Goal: Transaction & Acquisition: Download file/media

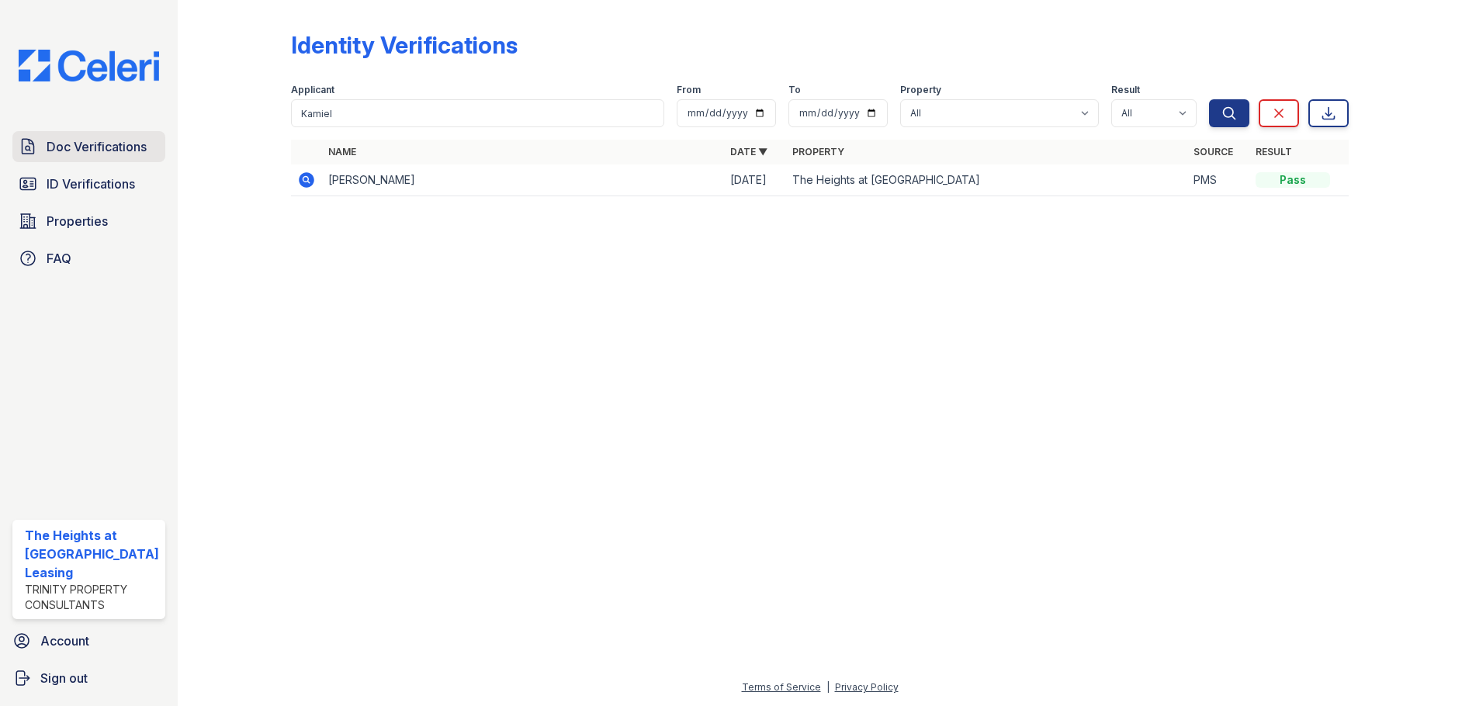
drag, startPoint x: 0, startPoint y: 0, endPoint x: 90, endPoint y: 141, distance: 167.5
click at [90, 141] on span "Doc Verifications" at bounding box center [97, 146] width 100 height 19
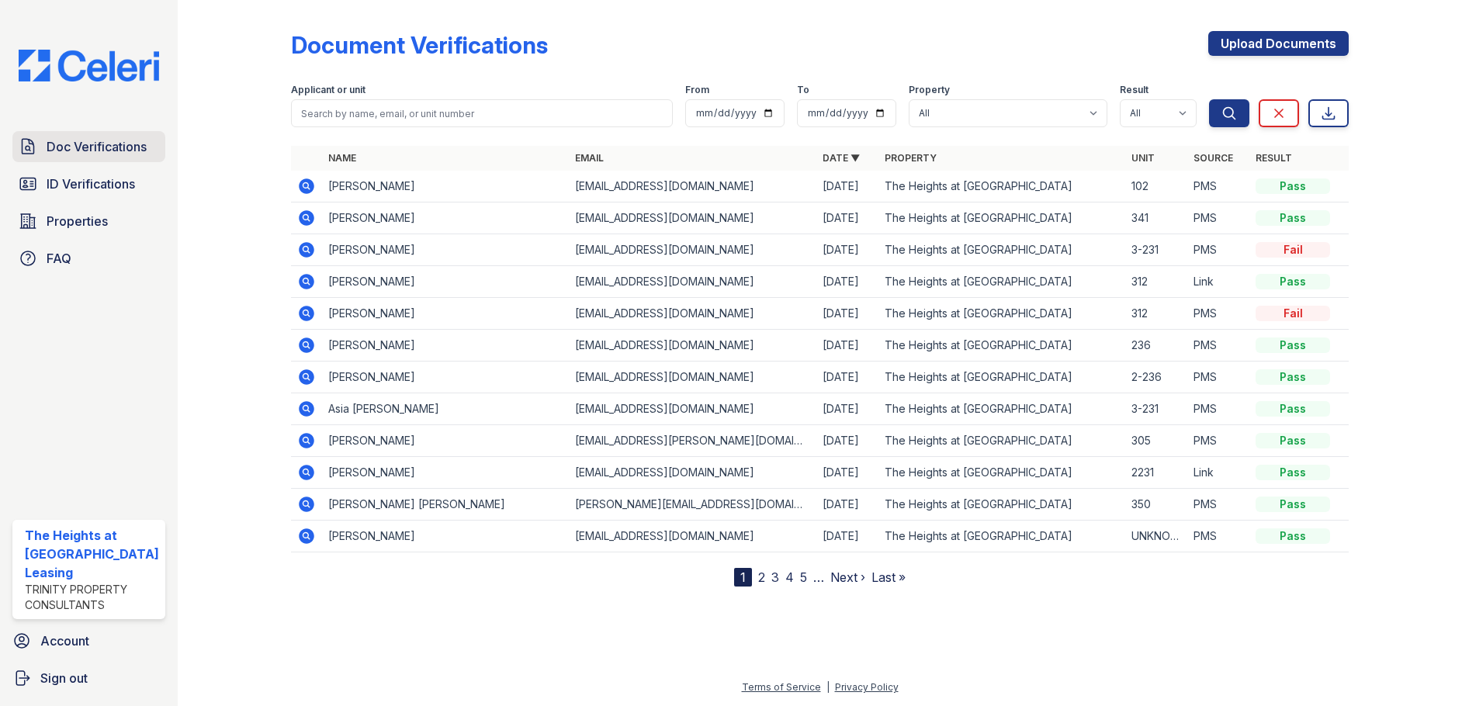
click at [88, 145] on span "Doc Verifications" at bounding box center [97, 146] width 100 height 19
click at [294, 182] on td at bounding box center [306, 187] width 31 height 32
click at [300, 187] on icon at bounding box center [307, 187] width 16 height 16
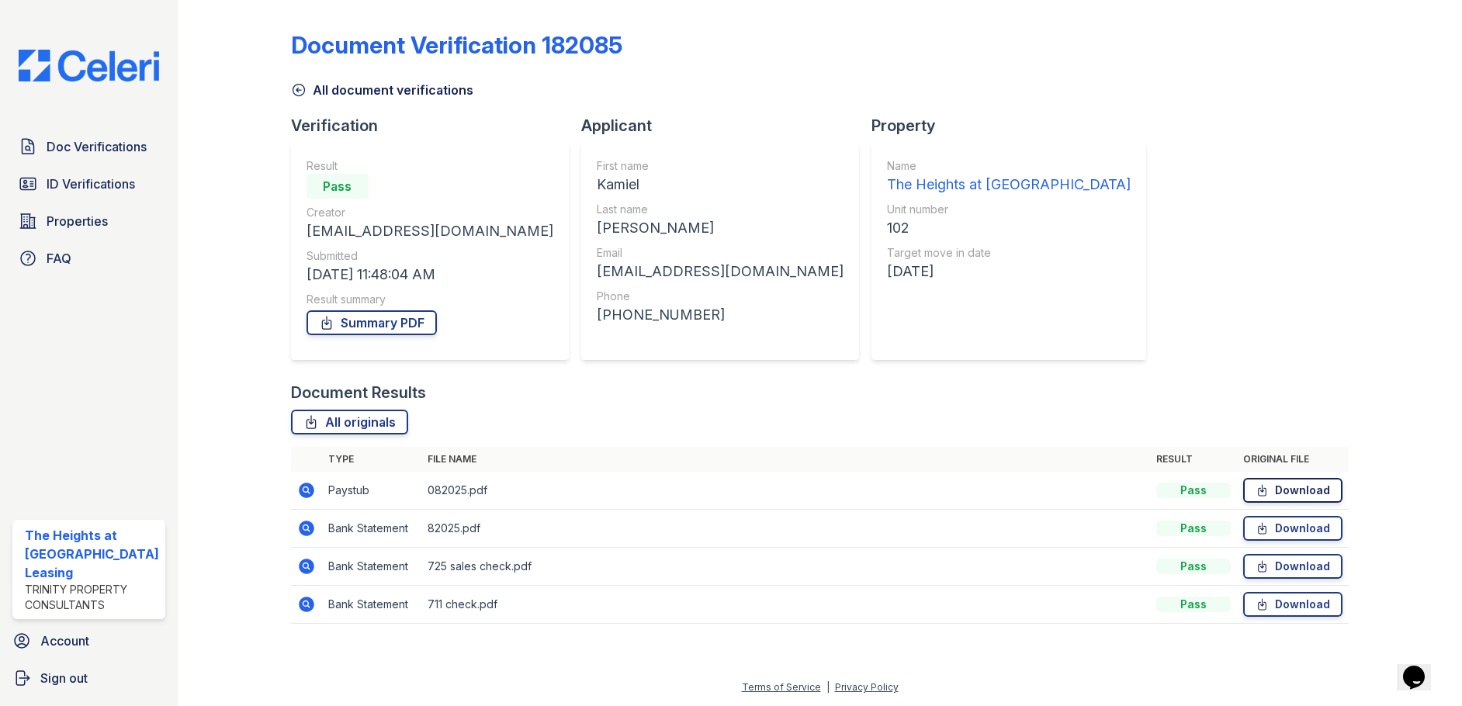
click at [1272, 488] on link "Download" at bounding box center [1292, 490] width 99 height 25
click at [1269, 525] on icon at bounding box center [1262, 529] width 13 height 16
click at [1275, 567] on link "Download" at bounding box center [1292, 566] width 99 height 25
click at [1276, 604] on link "Download" at bounding box center [1292, 604] width 99 height 25
click at [342, 327] on link "Summary PDF" at bounding box center [372, 322] width 130 height 25
